Goal: Complete application form

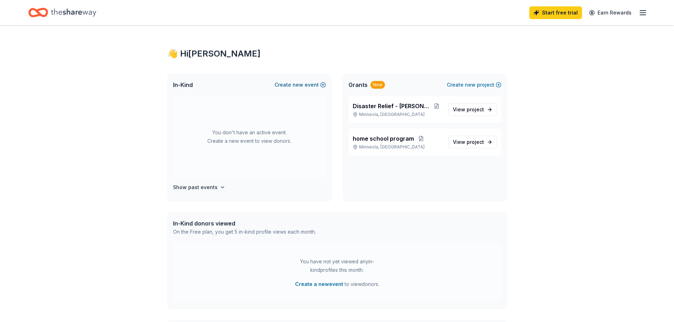
click at [293, 89] on span "new" at bounding box center [298, 85] width 11 height 8
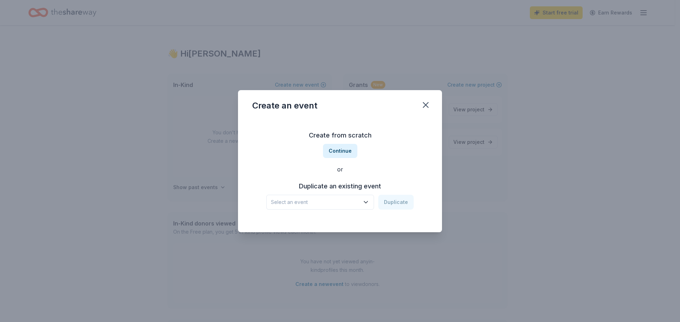
click at [374, 210] on button "Select an event" at bounding box center [320, 202] width 108 height 15
click at [413, 210] on button "Duplicate" at bounding box center [395, 202] width 35 height 15
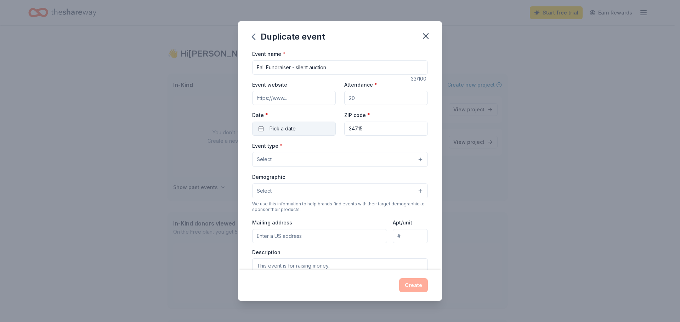
click at [269, 133] on span "Pick a date" at bounding box center [282, 129] width 26 height 8
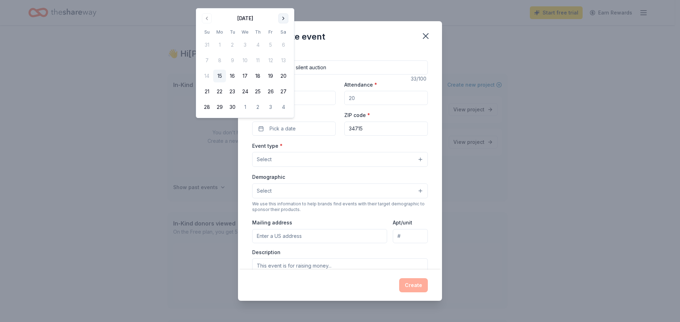
click at [288, 22] on button "Go to next month" at bounding box center [283, 18] width 10 height 10
drag, startPoint x: 329, startPoint y: 106, endPoint x: 322, endPoint y: 155, distance: 49.7
click at [290, 82] on button "18" at bounding box center [283, 76] width 13 height 13
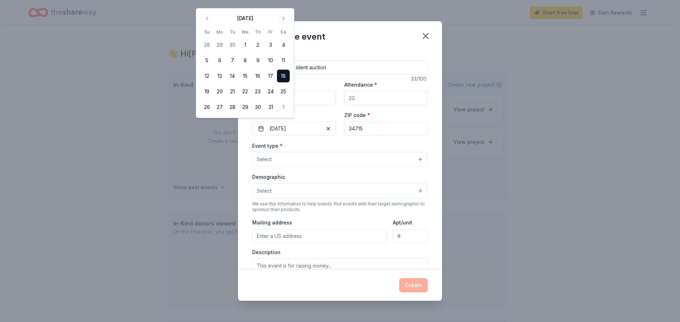
click at [252, 167] on button "Select" at bounding box center [340, 159] width 176 height 15
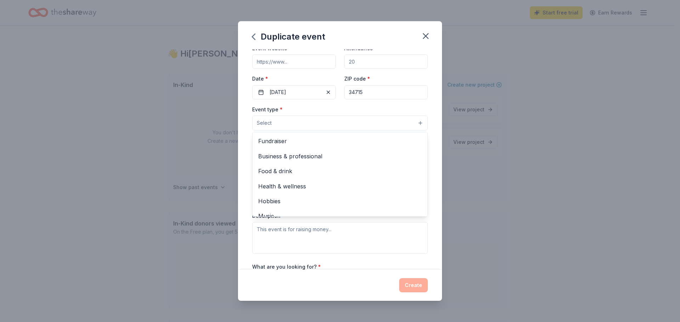
scroll to position [71, 0]
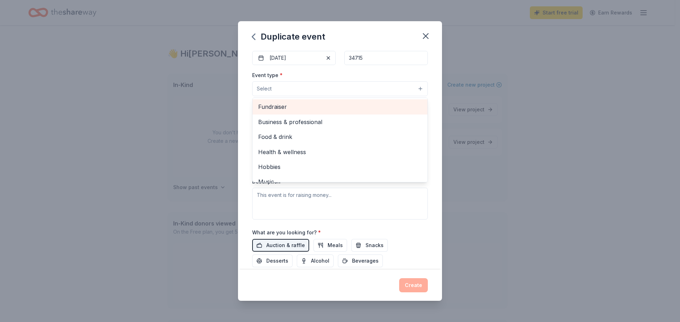
drag, startPoint x: 251, startPoint y: 184, endPoint x: 268, endPoint y: 185, distance: 16.3
click at [258, 111] on span "Fundraiser" at bounding box center [340, 106] width 164 height 9
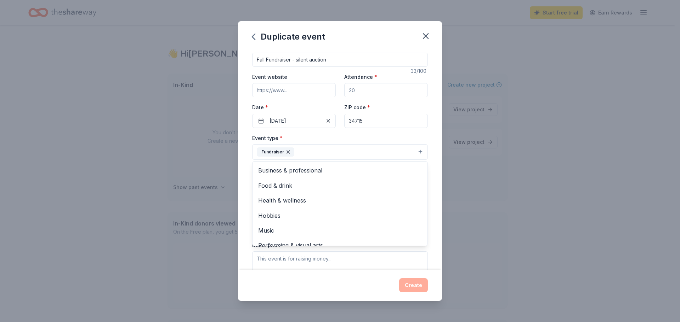
scroll to position [0, 0]
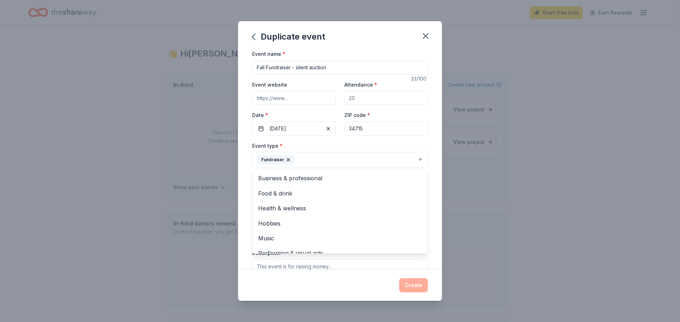
click at [272, 129] on div "Event name * Fall Fundraiser - silent auction 33 /100 Event website Attendance …" at bounding box center [340, 214] width 176 height 328
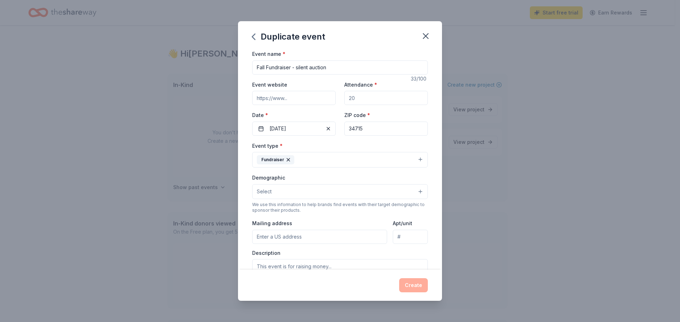
click at [276, 105] on input "Event website" at bounding box center [294, 98] width 84 height 14
click at [264, 105] on input "Event website" at bounding box center [294, 98] width 84 height 14
drag, startPoint x: 261, startPoint y: 139, endPoint x: 267, endPoint y: 138, distance: 6.6
click at [261, 105] on input "Event website" at bounding box center [294, 98] width 84 height 14
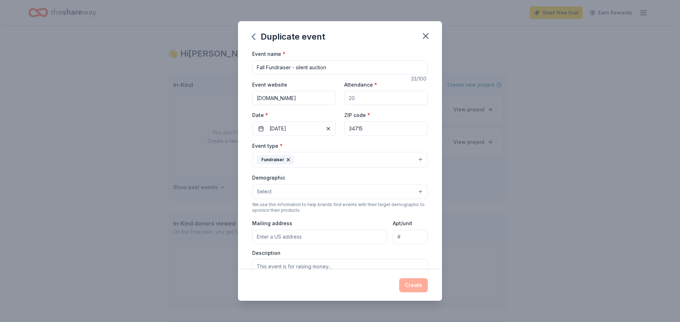
drag, startPoint x: 324, startPoint y: 138, endPoint x: 236, endPoint y: 138, distance: 88.5
click at [252, 105] on input "WWW.DREAMCATCHERHORSES.COM" at bounding box center [294, 98] width 84 height 14
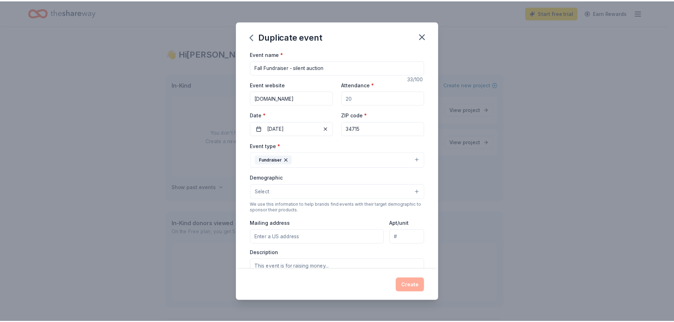
scroll to position [0, 0]
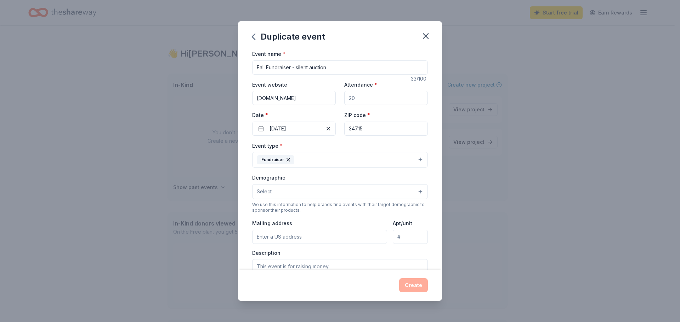
type input "WWW.Dchrescue.COM"
drag, startPoint x: 365, startPoint y: 138, endPoint x: 344, endPoint y: 138, distance: 20.9
click at [344, 105] on input "Attendance *" at bounding box center [386, 98] width 84 height 14
type input "400"
click at [428, 279] on button "Create" at bounding box center [413, 286] width 29 height 14
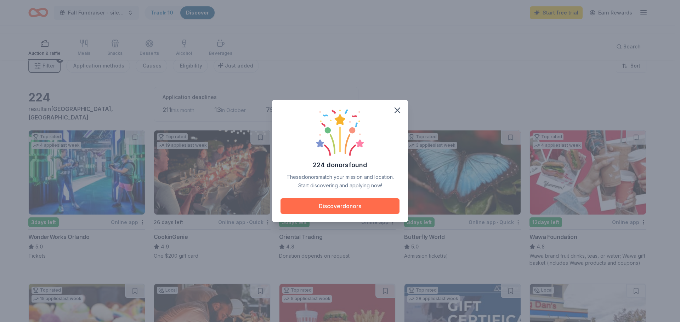
click at [356, 212] on button "Discover donors" at bounding box center [339, 207] width 119 height 16
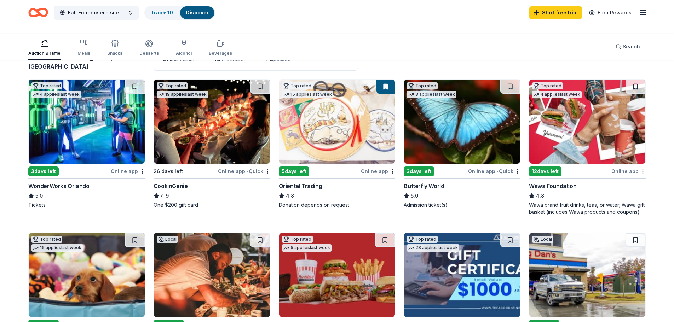
scroll to position [106, 0]
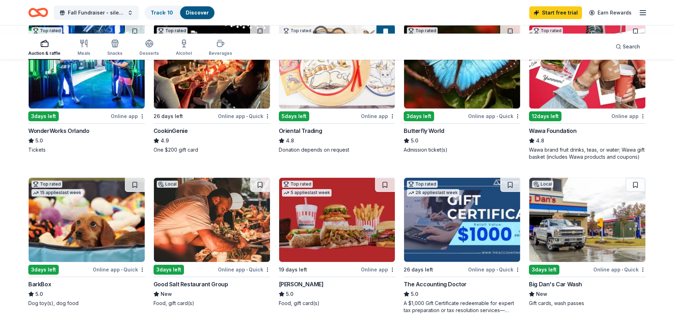
click at [62, 154] on div "Tickets" at bounding box center [86, 150] width 117 height 7
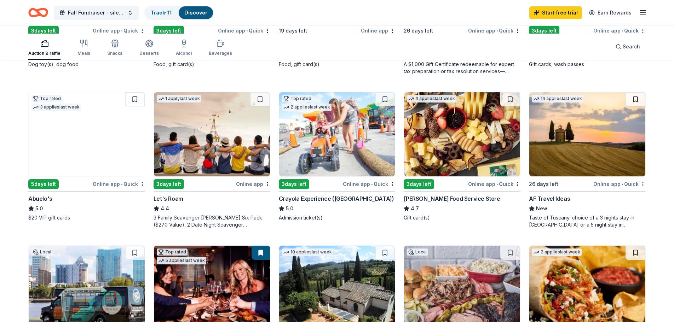
scroll to position [425, 0]
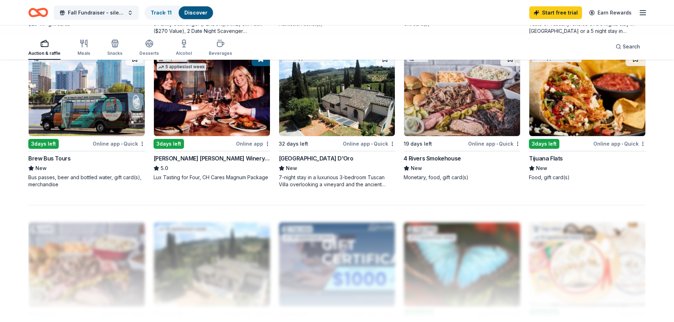
scroll to position [566, 0]
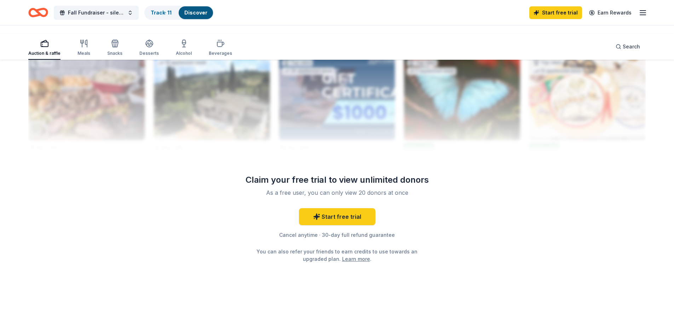
scroll to position [779, 0]
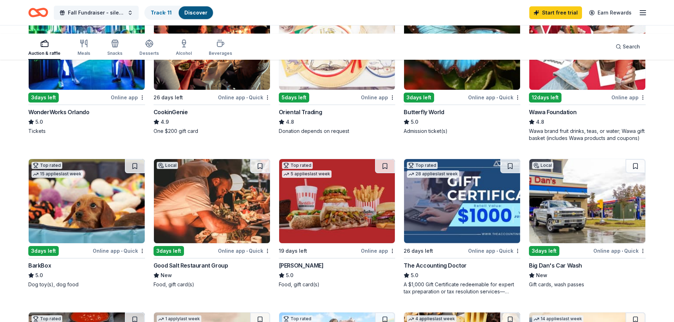
scroll to position [106, 0]
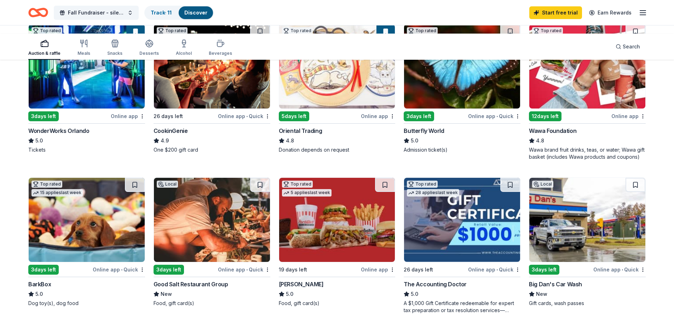
click at [444, 135] on div "Butterfly World" at bounding box center [424, 131] width 40 height 8
click at [322, 135] on div "Oriental Trading" at bounding box center [301, 131] width 44 height 8
click at [572, 135] on div "Wawa Foundation" at bounding box center [552, 131] width 47 height 8
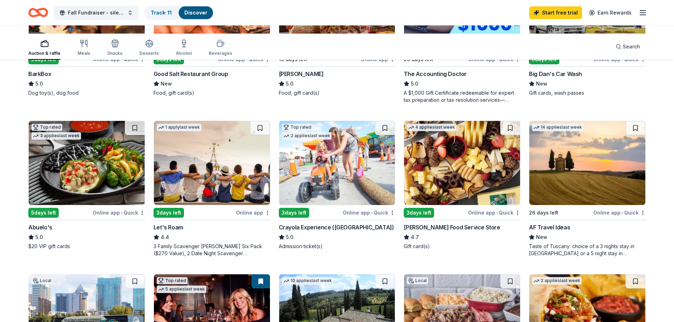
scroll to position [319, 0]
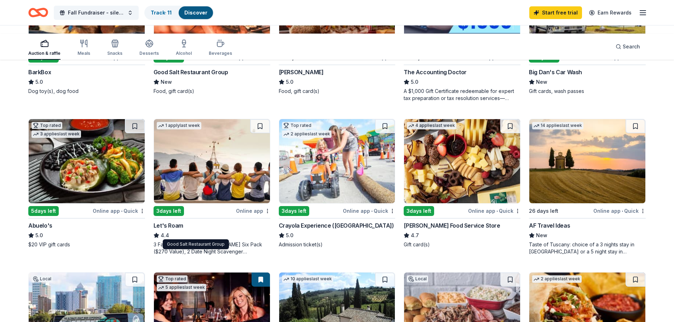
click at [228, 76] on div "Good Salt Restaurant Group" at bounding box center [191, 72] width 75 height 8
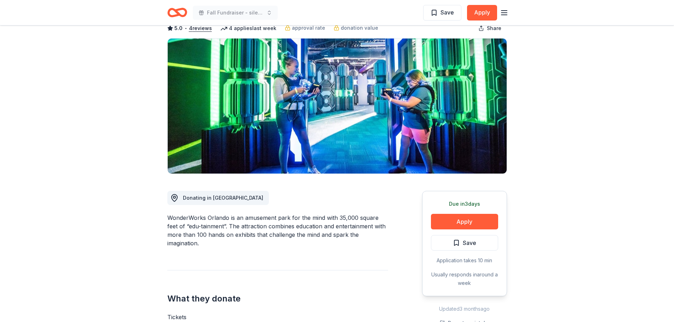
scroll to position [142, 0]
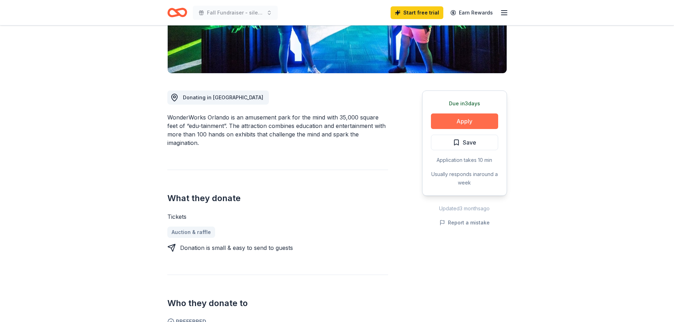
click at [457, 129] on button "Apply" at bounding box center [464, 122] width 67 height 16
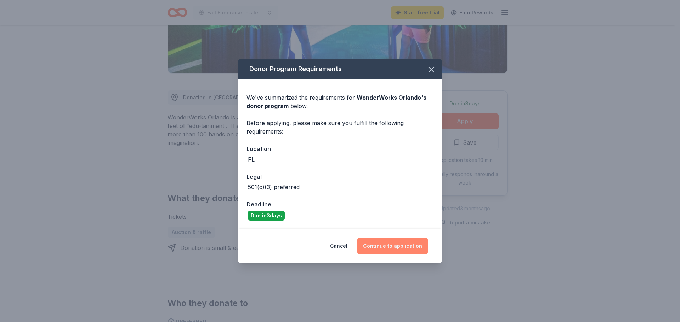
click at [428, 255] on button "Continue to application" at bounding box center [392, 246] width 70 height 17
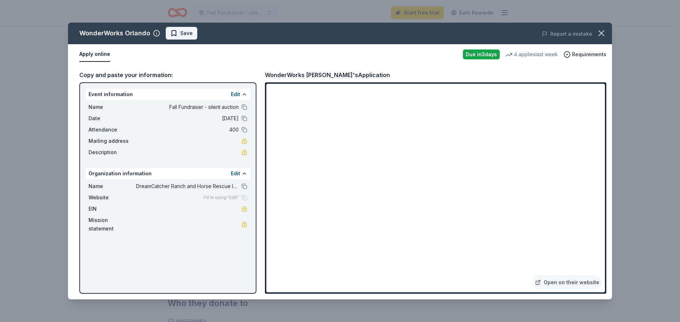
click at [193, 38] on span "Save" at bounding box center [186, 33] width 12 height 8
click at [598, 36] on icon "button" at bounding box center [600, 33] width 5 height 5
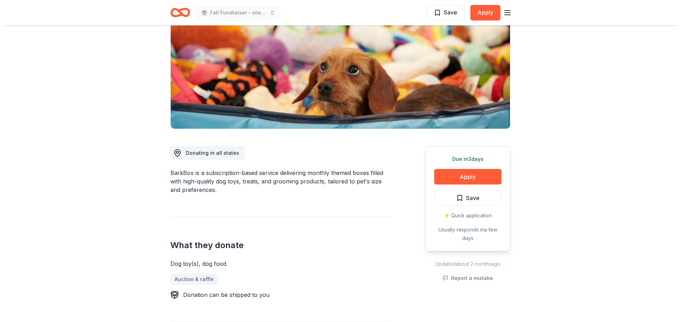
scroll to position [106, 0]
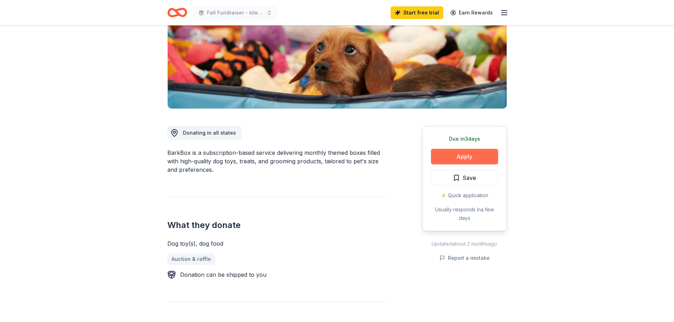
click at [447, 165] on button "Apply" at bounding box center [464, 157] width 67 height 16
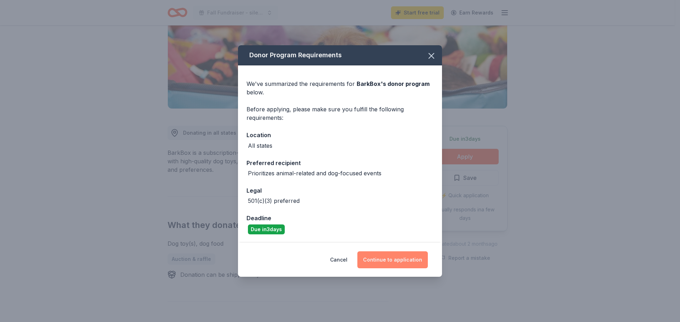
click at [403, 269] on button "Continue to application" at bounding box center [392, 260] width 70 height 17
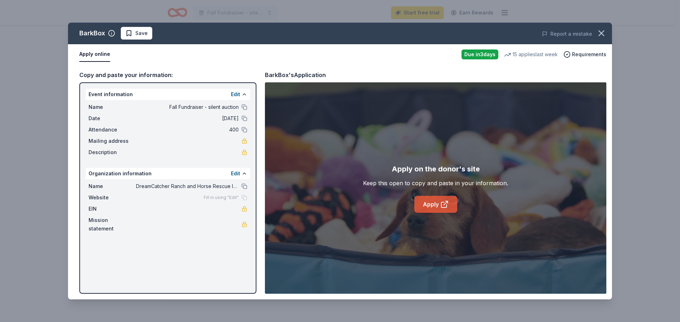
click at [448, 209] on icon at bounding box center [444, 204] width 8 height 8
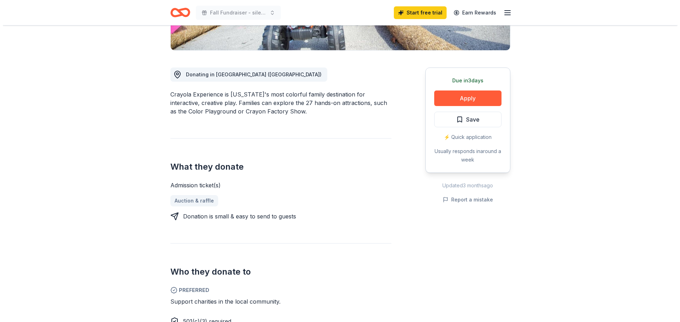
scroll to position [177, 0]
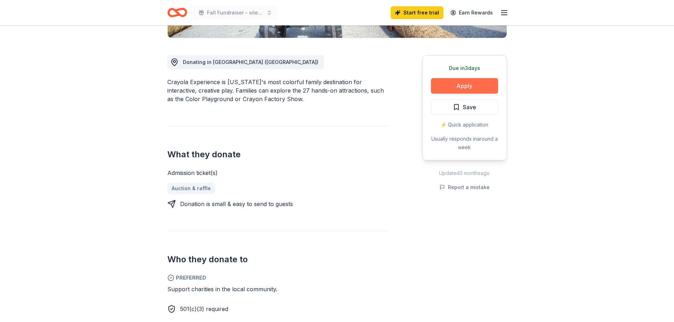
click at [443, 94] on button "Apply" at bounding box center [464, 86] width 67 height 16
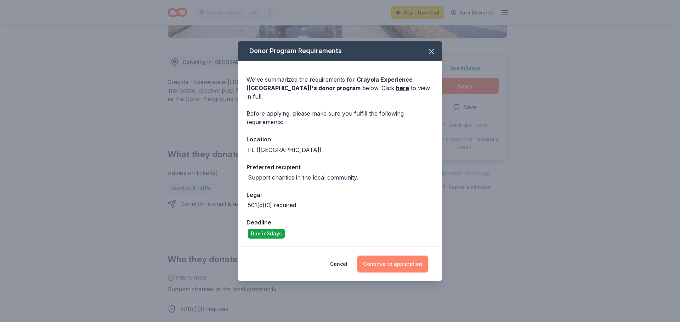
drag, startPoint x: 448, startPoint y: 278, endPoint x: 448, endPoint y: 270, distance: 7.8
click at [428, 273] on button "Continue to application" at bounding box center [392, 264] width 70 height 17
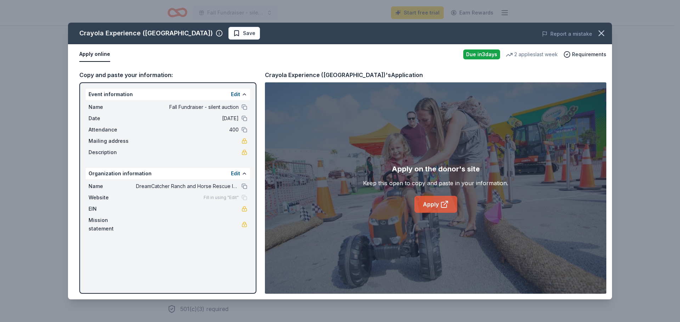
click at [447, 205] on icon at bounding box center [445, 203] width 4 height 4
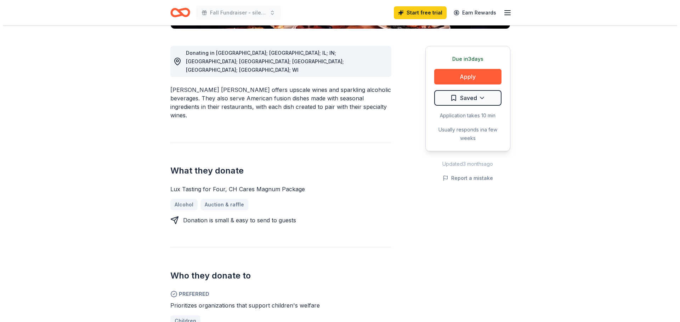
scroll to position [212, 0]
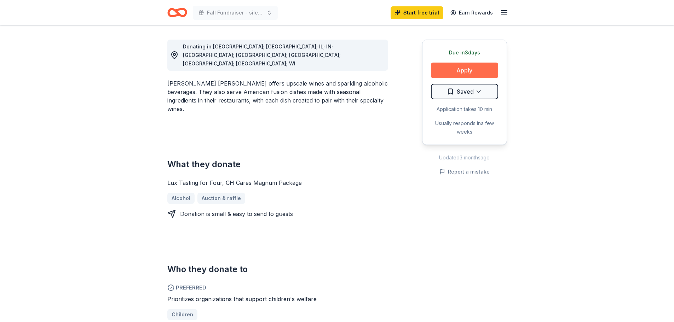
click at [452, 78] on button "Apply" at bounding box center [464, 71] width 67 height 16
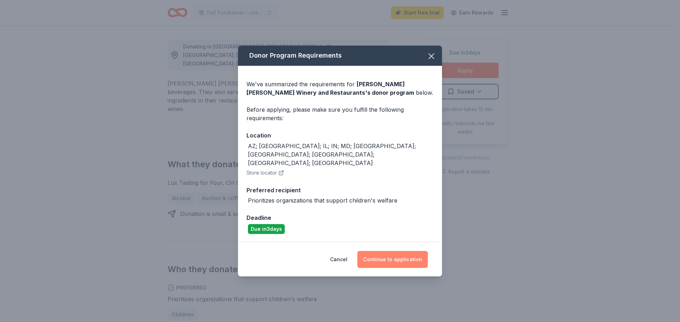
click at [425, 268] on button "Continue to application" at bounding box center [392, 259] width 70 height 17
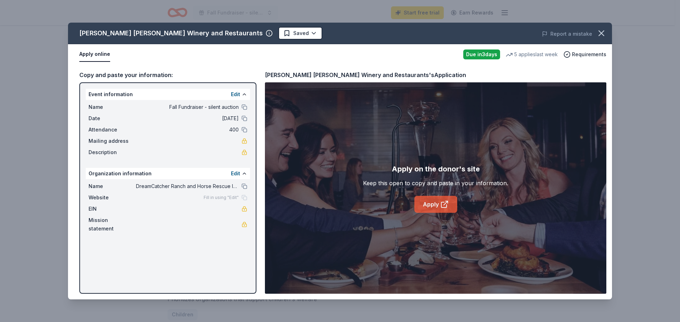
click at [441, 213] on link "Apply" at bounding box center [435, 204] width 43 height 17
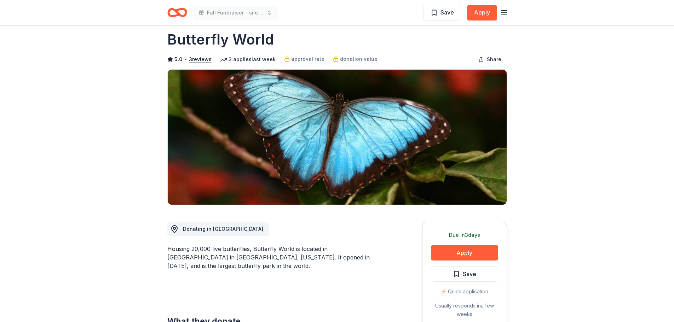
scroll to position [2, 0]
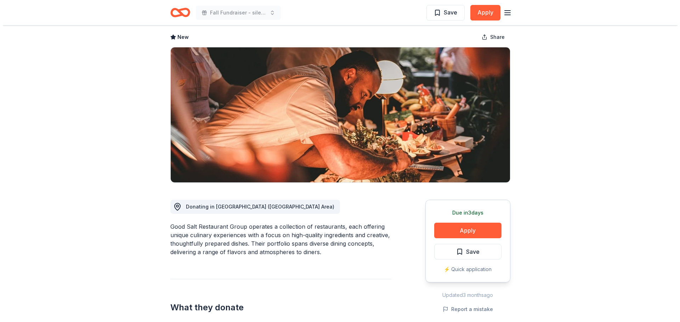
scroll to position [142, 0]
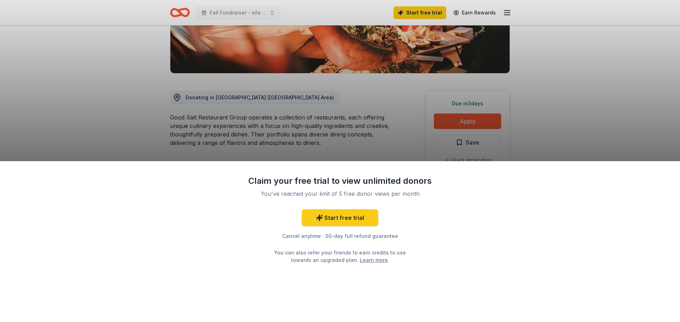
drag, startPoint x: 207, startPoint y: 167, endPoint x: 219, endPoint y: 162, distance: 13.1
click at [208, 166] on div "Claim your free trial to view unlimited donors You've reached your limit of 5 f…" at bounding box center [340, 241] width 680 height 161
